Goal: Complete application form: Complete application form

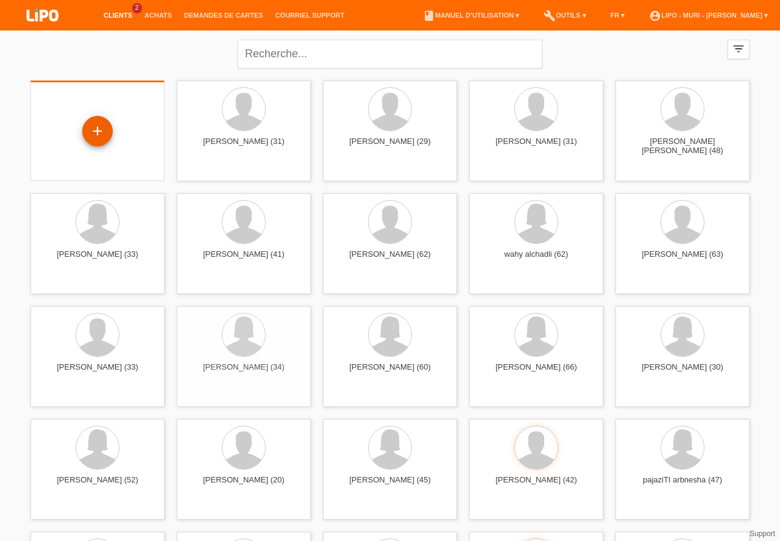
click at [109, 134] on div "+" at bounding box center [97, 131] width 29 height 21
click at [93, 125] on div "+" at bounding box center [97, 131] width 29 height 21
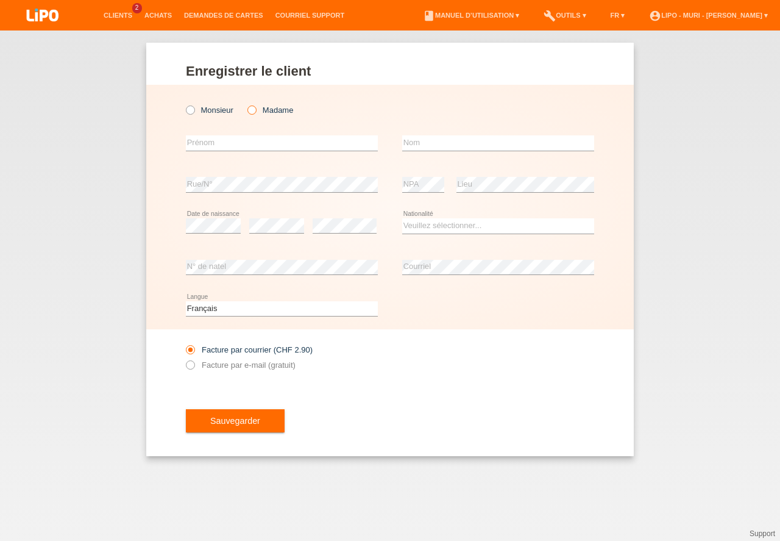
click at [246, 104] on icon at bounding box center [246, 104] width 0 height 0
click at [253, 108] on input "Madame" at bounding box center [252, 109] width 8 height 8
radio input "true"
drag, startPoint x: 224, startPoint y: 147, endPoint x: 215, endPoint y: 158, distance: 13.9
click at [224, 147] on input "text" at bounding box center [282, 142] width 192 height 15
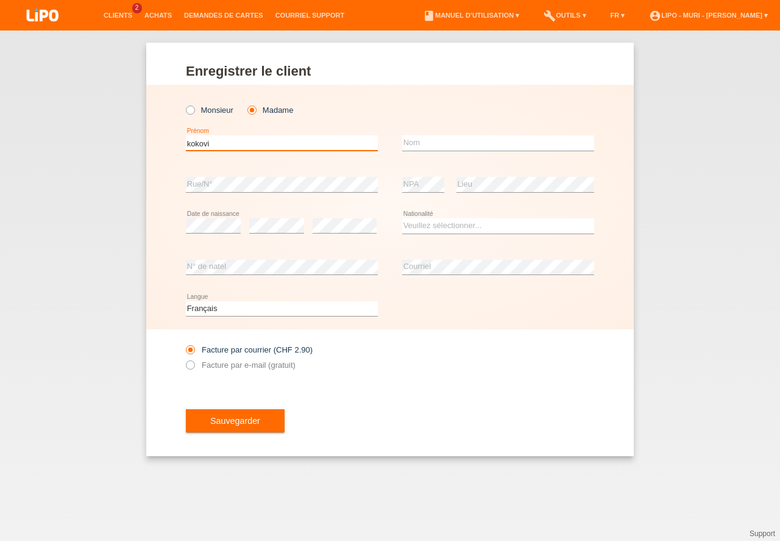
type input "kokovi"
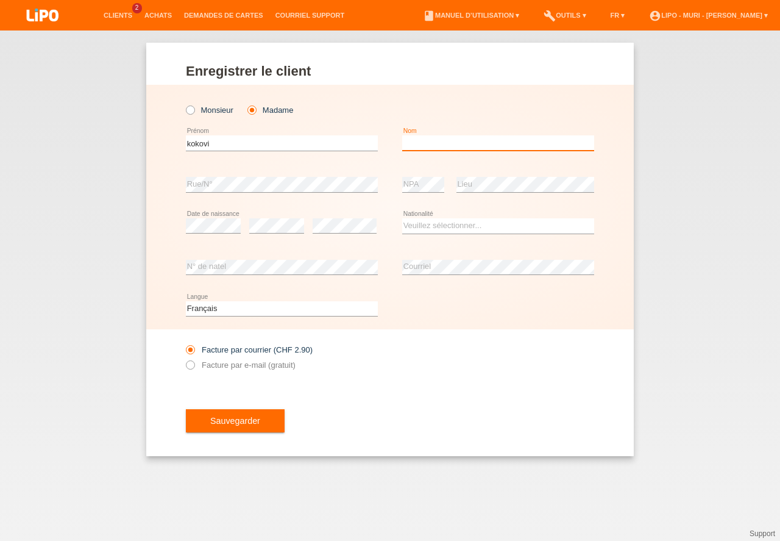
click at [426, 146] on input "text" at bounding box center [498, 142] width 192 height 15
type input "[PERSON_NAME]"
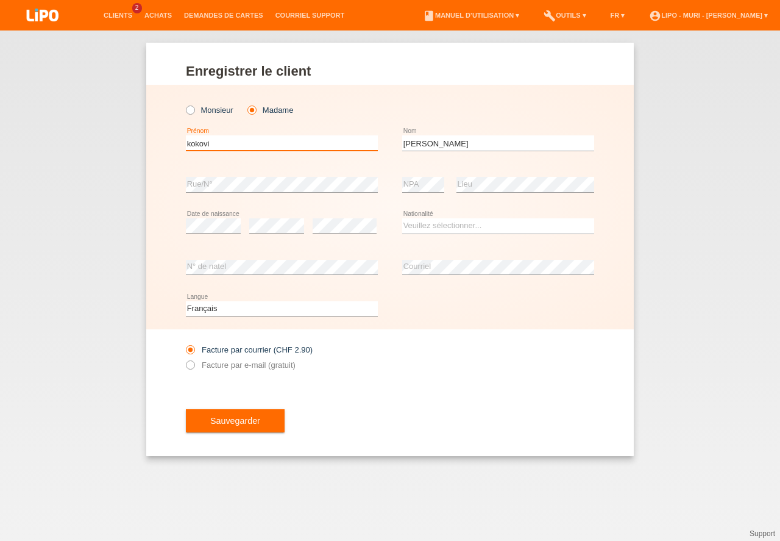
click at [255, 148] on input "kokovi" at bounding box center [282, 142] width 192 height 15
type input "[PERSON_NAME]"
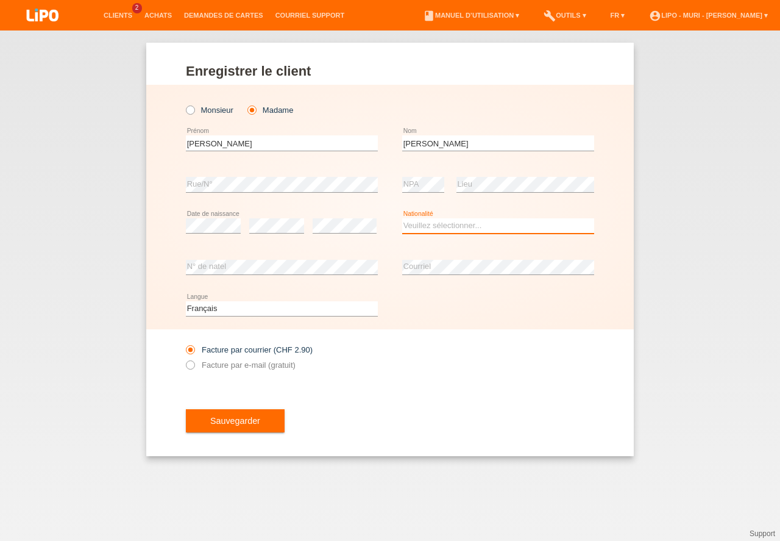
click at [428, 224] on select "Veuillez sélectionner... Suisse Allemagne Autriche Liechtenstein ------------ A…" at bounding box center [498, 225] width 192 height 15
select select "TG"
click at [0, 0] on option "Togo" at bounding box center [0, 0] width 0 height 0
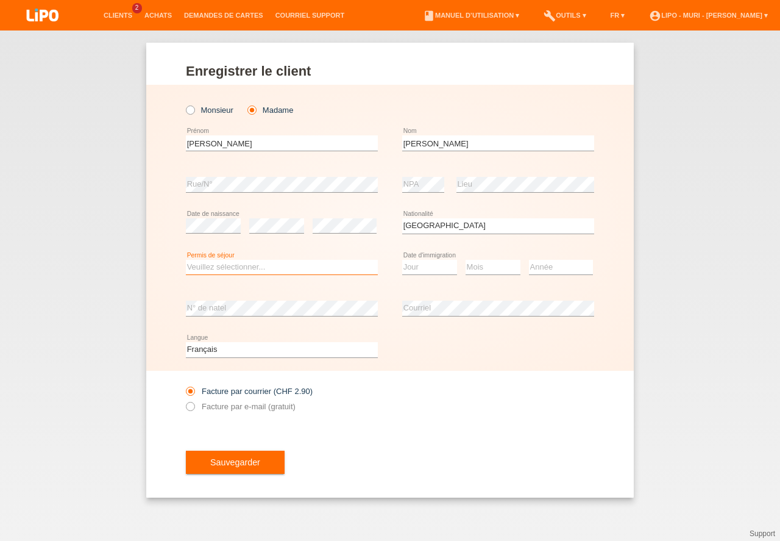
click at [213, 267] on select "Veuillez sélectionner... C B B - Statut de réfugié Autre" at bounding box center [282, 267] width 192 height 15
select select "B"
click at [0, 0] on option "B" at bounding box center [0, 0] width 0 height 0
click at [416, 268] on select "Jour 01 02 03 04 05 06 07 08 09 10 11" at bounding box center [429, 267] width 55 height 15
select select "26"
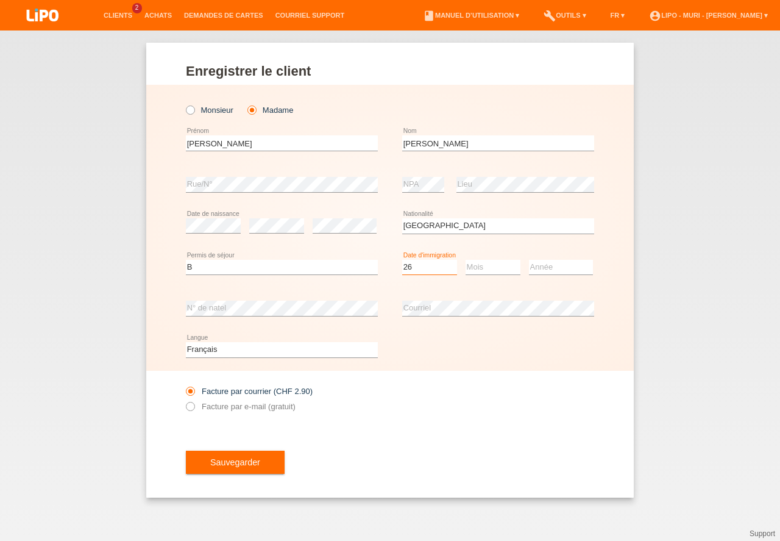
click at [0, 0] on option "26" at bounding box center [0, 0] width 0 height 0
click at [499, 264] on select "Mois 01 02 03 04 05 06 07 08 09 10 11" at bounding box center [493, 267] width 55 height 15
select select "02"
click at [0, 0] on option "02" at bounding box center [0, 0] width 0 height 0
click at [548, 269] on select "Année 2025 2024 2023 2022 2021 2020 2019 2018 2017 2016 2015 2014 2013 2012 201…" at bounding box center [561, 267] width 64 height 15
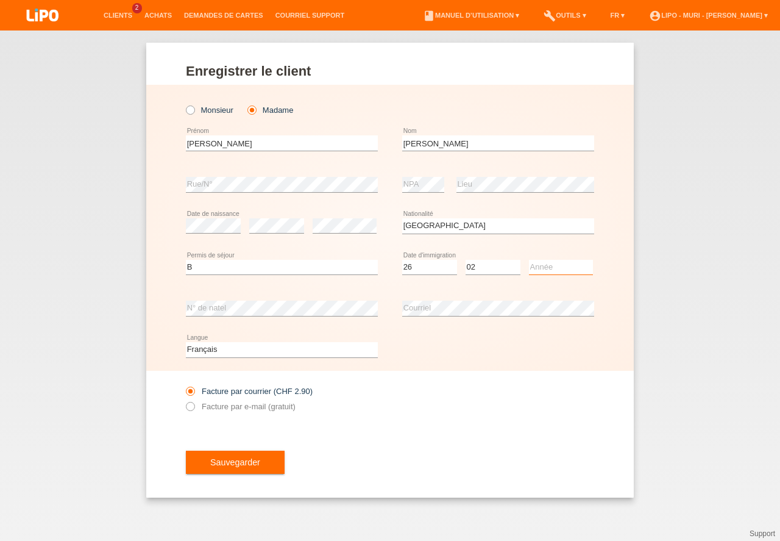
drag, startPoint x: 555, startPoint y: 448, endPoint x: 556, endPoint y: 438, distance: 9.8
select select "2010"
click at [0, 0] on option "2010" at bounding box center [0, 0] width 0 height 0
click at [237, 463] on button "Sauvegarder" at bounding box center [235, 462] width 99 height 23
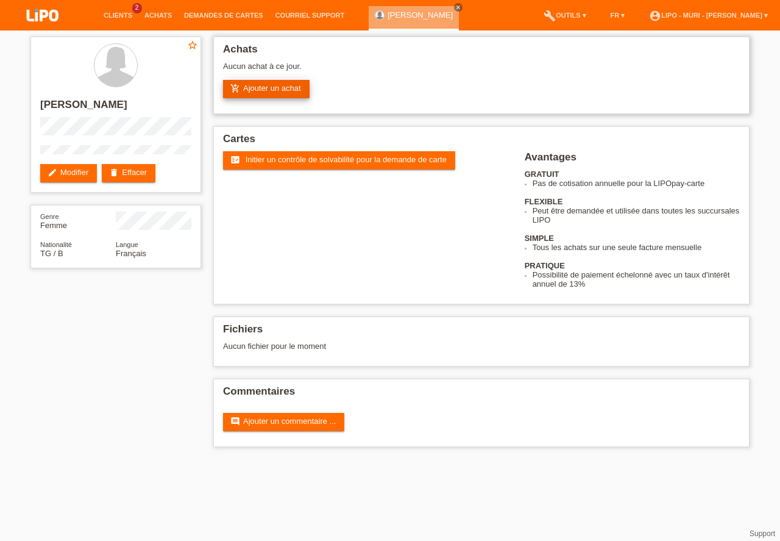
click at [290, 90] on link "add_shopping_cart Ajouter un achat" at bounding box center [266, 89] width 87 height 18
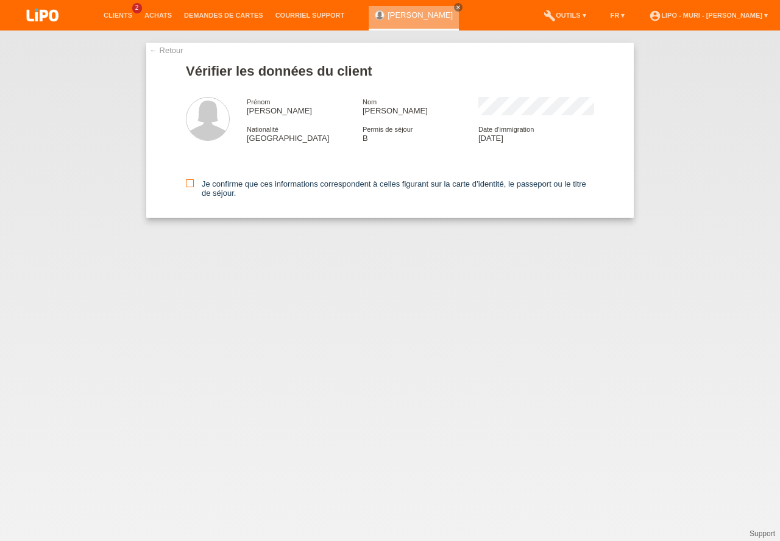
click at [193, 185] on icon at bounding box center [190, 183] width 8 height 8
click at [193, 185] on input "Je confirme que ces informations correspondent à celles figurant sur la carte d…" at bounding box center [190, 183] width 8 height 8
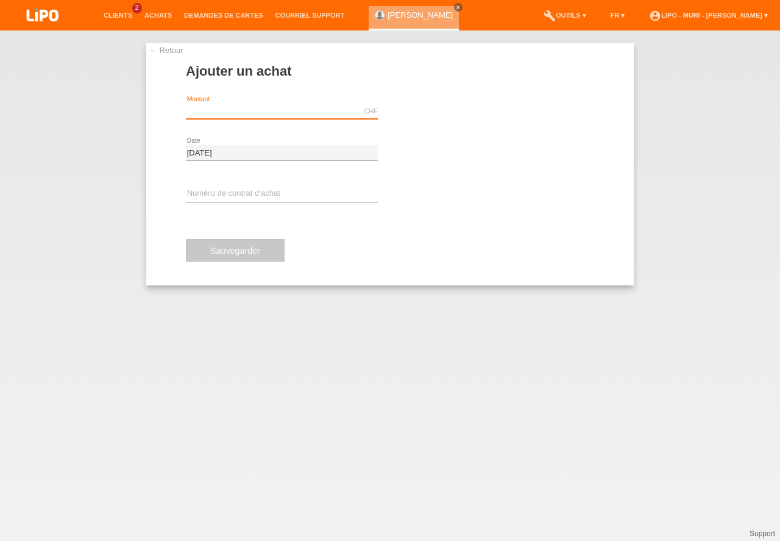
click at [273, 114] on input "text" at bounding box center [282, 111] width 192 height 15
type input "682.90"
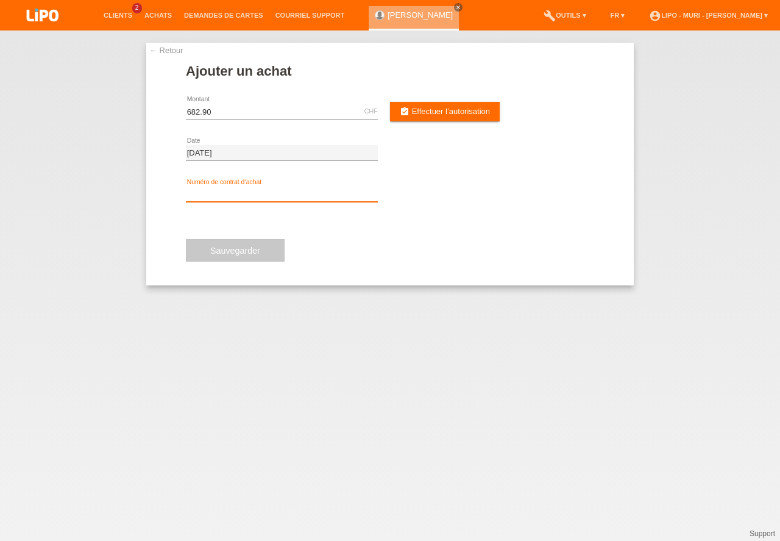
drag, startPoint x: 195, startPoint y: 195, endPoint x: 130, endPoint y: 153, distance: 77.1
click at [195, 193] on input "text" at bounding box center [282, 194] width 192 height 15
type input "v71283"
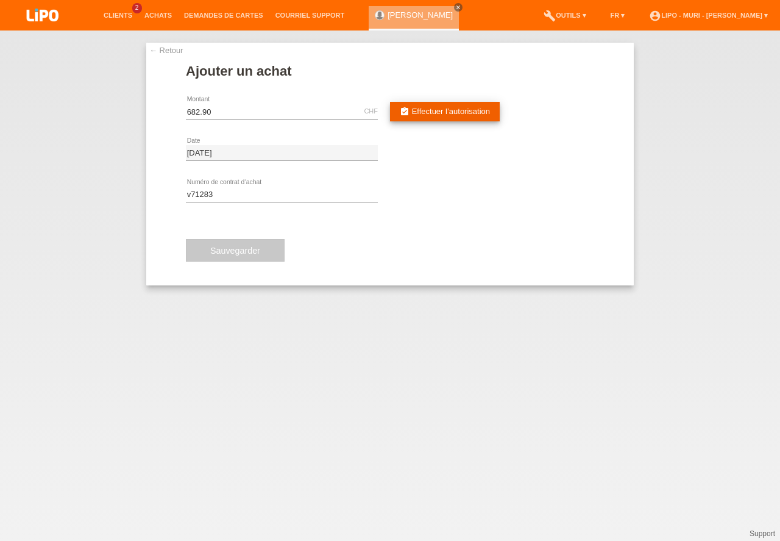
click at [433, 109] on span "Effectuer l’autorisation" at bounding box center [451, 111] width 78 height 9
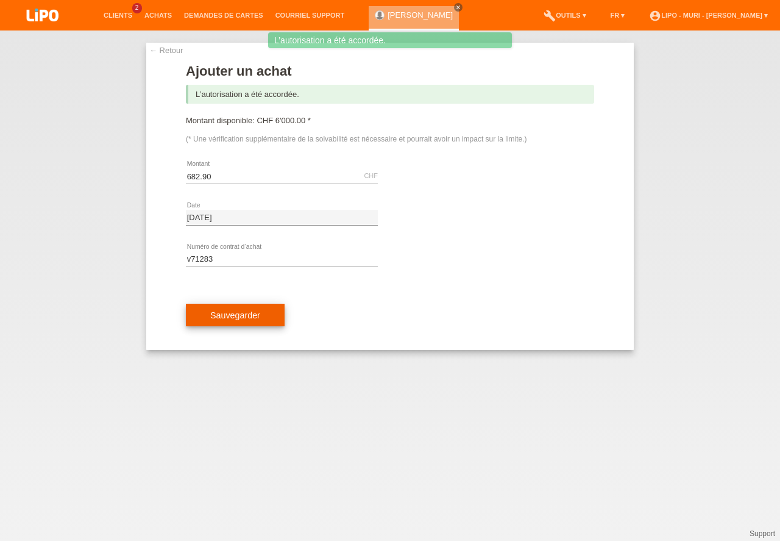
click at [258, 322] on button "Sauvegarder" at bounding box center [235, 315] width 99 height 23
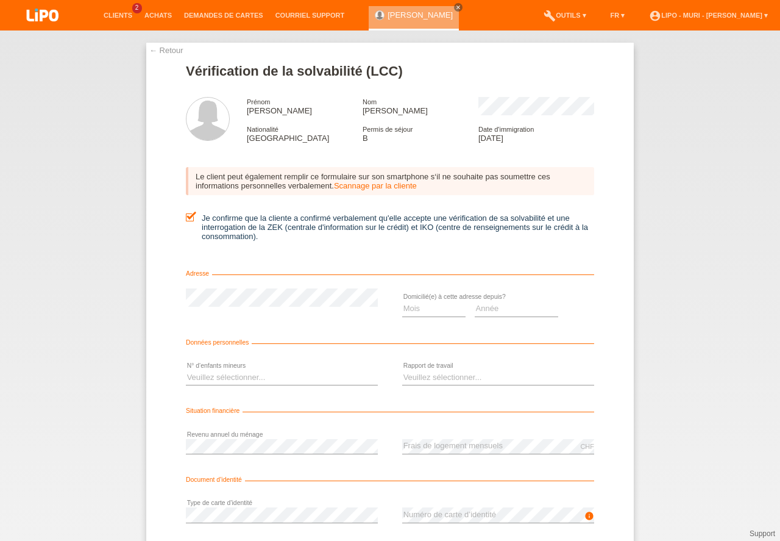
select select "08"
click at [0, 0] on option "08" at bounding box center [0, 0] width 0 height 0
click at [490, 311] on select "Année 2025 2024 2023 2022 2021 2020 2019 2018 2017 2016 2015 2014 2013 2012 201…" at bounding box center [517, 308] width 84 height 15
select select "2018"
click at [0, 0] on option "2018" at bounding box center [0, 0] width 0 height 0
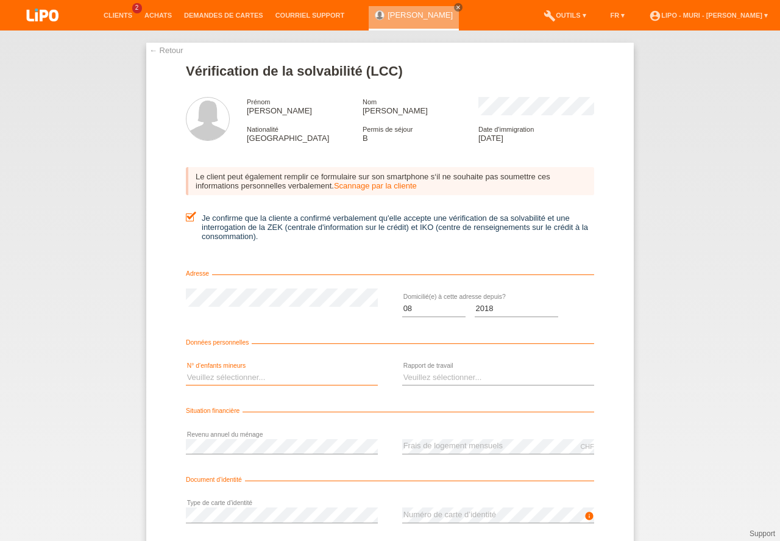
drag, startPoint x: 212, startPoint y: 376, endPoint x: 219, endPoint y: 386, distance: 12.2
click at [213, 377] on select "Veuillez sélectionner... 0 1 2 3 4 5 6 7 8 9" at bounding box center [282, 377] width 192 height 15
select select "2"
click at [0, 0] on option "2" at bounding box center [0, 0] width 0 height 0
click at [437, 370] on select "Veuillez sélectionner... A durée indéterminée A durée déterminée Apprenti/étudi…" at bounding box center [498, 377] width 192 height 15
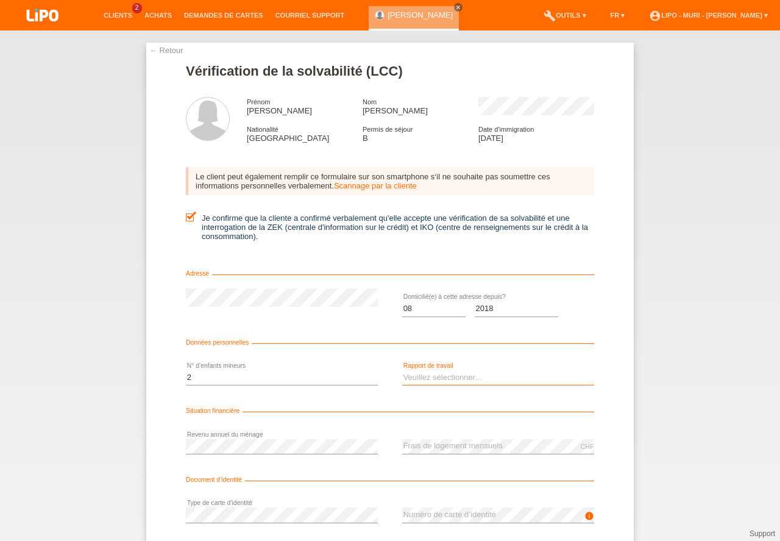
select select "UNLIMITED"
click at [0, 0] on option "A durée indéterminée" at bounding box center [0, 0] width 0 height 0
click at [468, 502] on div "info error Numéro de carte d’identité" at bounding box center [498, 514] width 192 height 41
drag, startPoint x: 778, startPoint y: 460, endPoint x: 779, endPoint y: 531, distance: 70.7
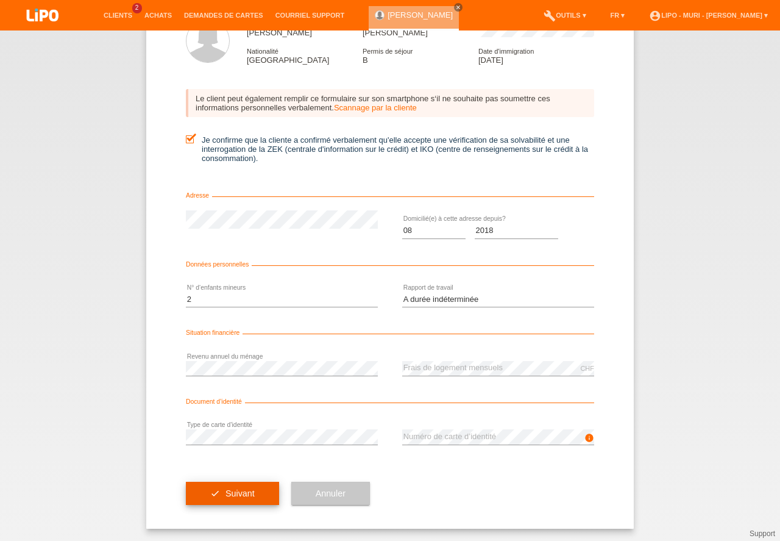
click at [250, 496] on button "check Suivant" at bounding box center [232, 493] width 93 height 23
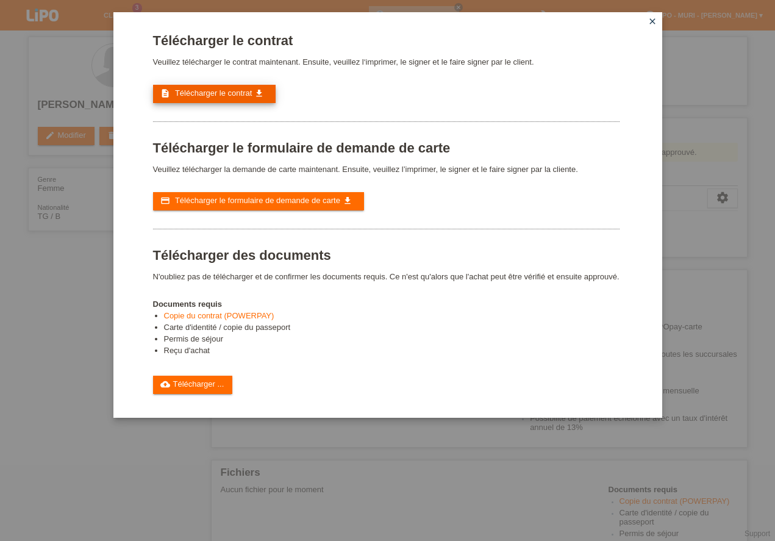
click at [212, 90] on span "Télécharger le contrat" at bounding box center [213, 92] width 77 height 9
click at [204, 93] on span "Télécharger le contrat" at bounding box center [213, 92] width 77 height 9
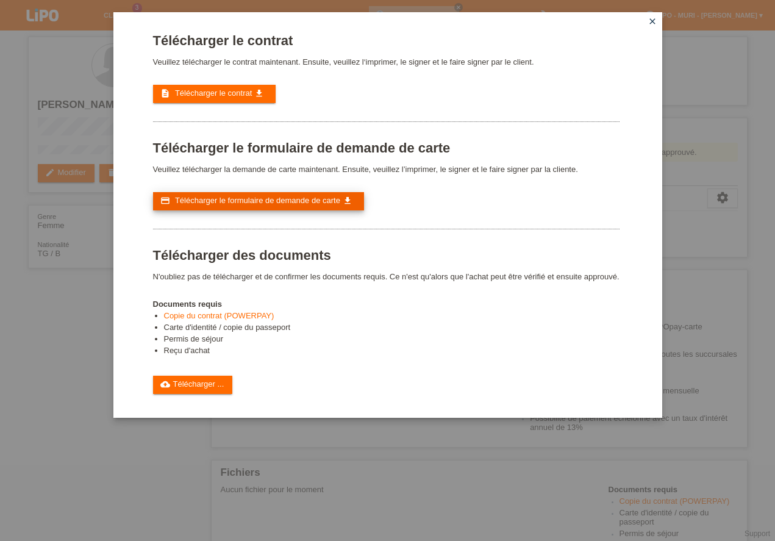
click at [215, 200] on span "Télécharger le formulaire de demande de carte" at bounding box center [257, 200] width 165 height 9
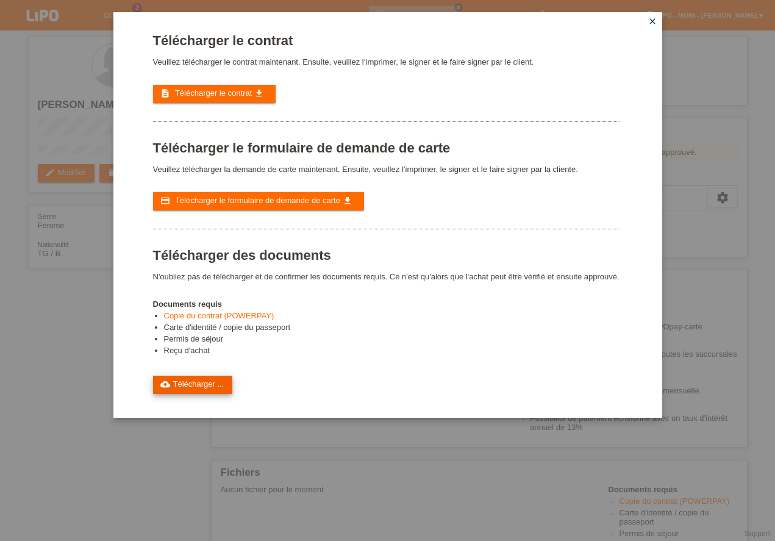
click at [215, 383] on link "cloud_upload Télécharger ..." at bounding box center [193, 385] width 80 height 18
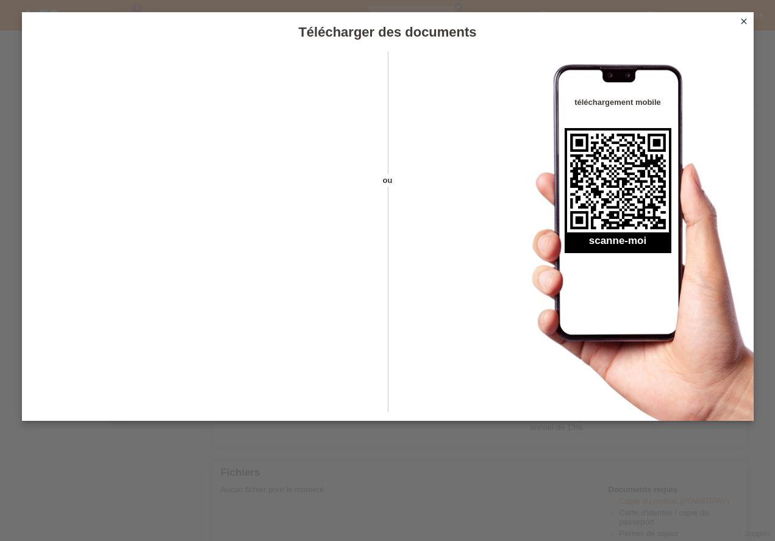
click at [744, 21] on icon "close" at bounding box center [744, 21] width 10 height 10
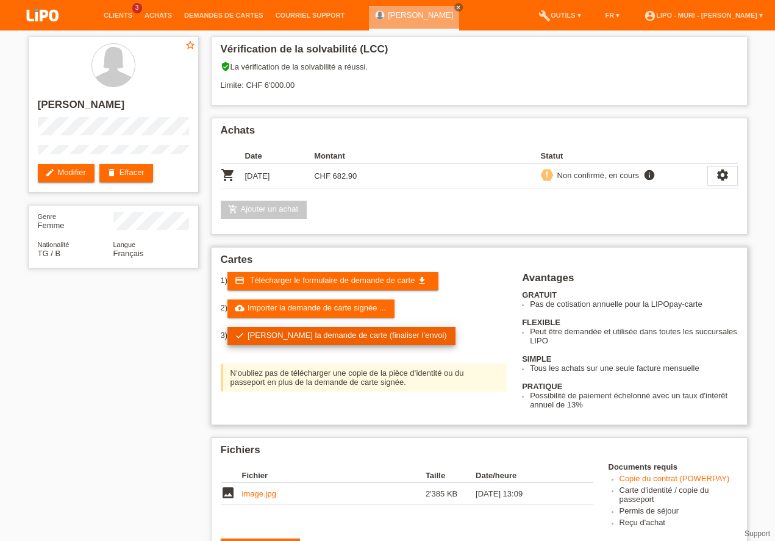
click at [279, 338] on link "check Soumettre la demande de carte (finaliser l’envoi)" at bounding box center [341, 336] width 228 height 18
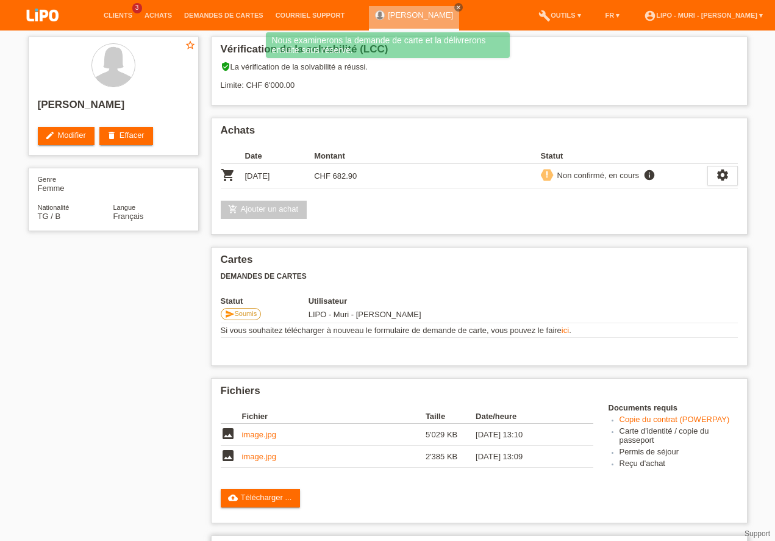
scroll to position [188, 0]
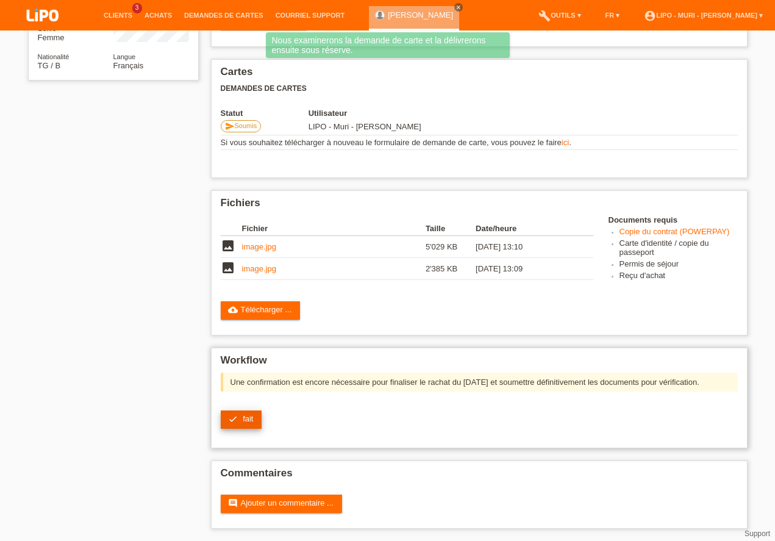
click at [249, 419] on span "fait" at bounding box center [248, 418] width 10 height 9
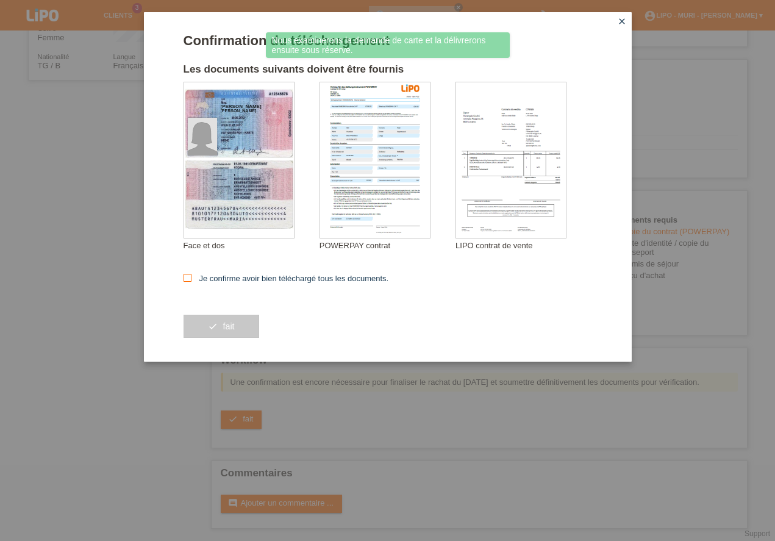
click at [188, 277] on icon at bounding box center [188, 278] width 8 height 8
click at [188, 277] on input "Je confirme avoir bien téléchargé tous les documents." at bounding box center [188, 278] width 8 height 8
checkbox input "true"
click at [217, 330] on button "check fait" at bounding box center [222, 326] width 76 height 23
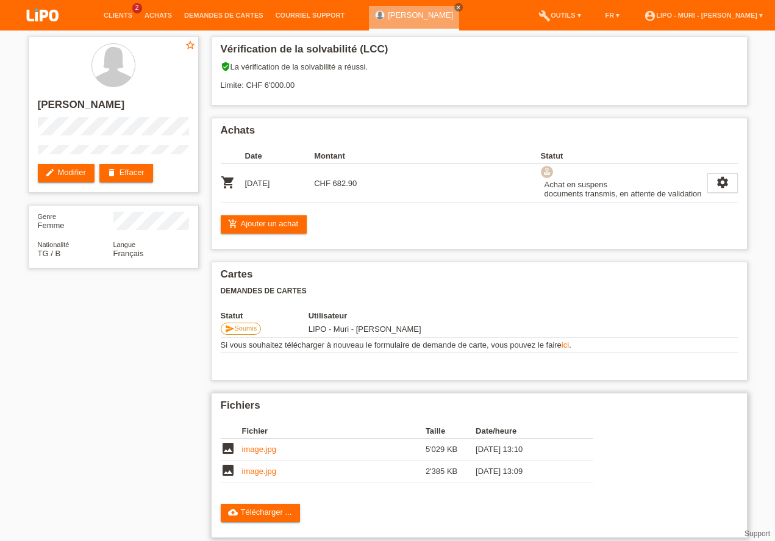
click at [251, 472] on link "image.jpg" at bounding box center [259, 470] width 34 height 9
click at [251, 448] on link "image.jpg" at bounding box center [259, 448] width 34 height 9
click at [257, 473] on link "image.jpg" at bounding box center [259, 470] width 34 height 9
